Goal: Check status

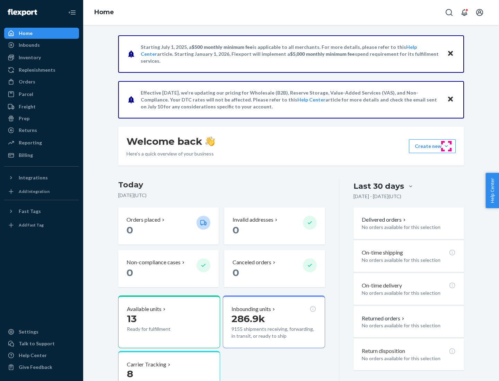
click at [446, 146] on button "Create new Create new inbound Create new order Create new product" at bounding box center [432, 146] width 47 height 14
click at [29, 45] on div "Inbounds" at bounding box center [29, 45] width 21 height 7
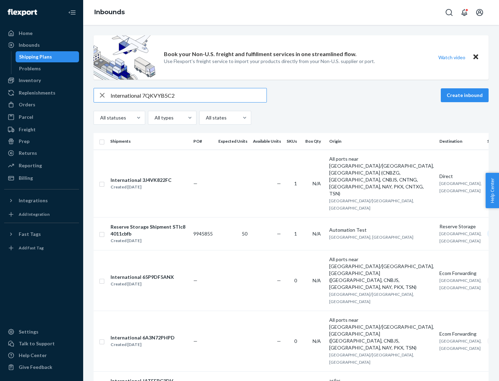
type input "International 7QKVYB5C29"
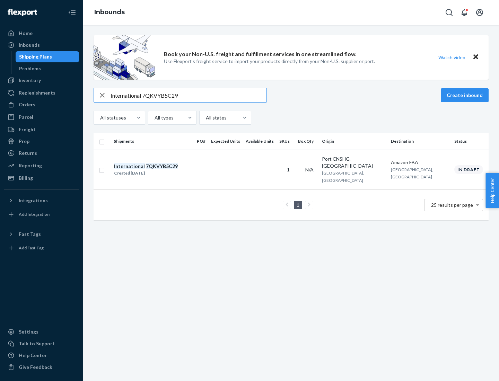
click at [158, 170] on div "Created [DATE]" at bounding box center [146, 173] width 64 height 7
